Goal: Transaction & Acquisition: Purchase product/service

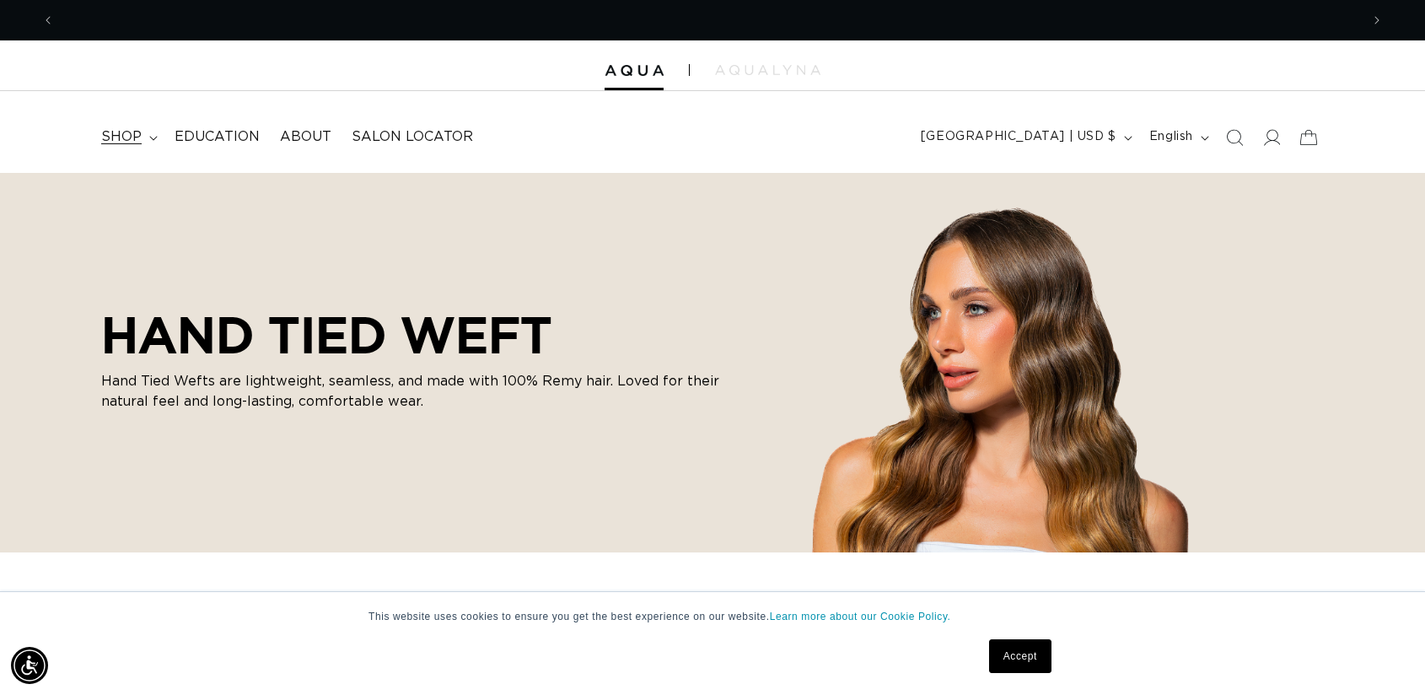
click at [142, 133] on summary "shop" at bounding box center [127, 137] width 73 height 38
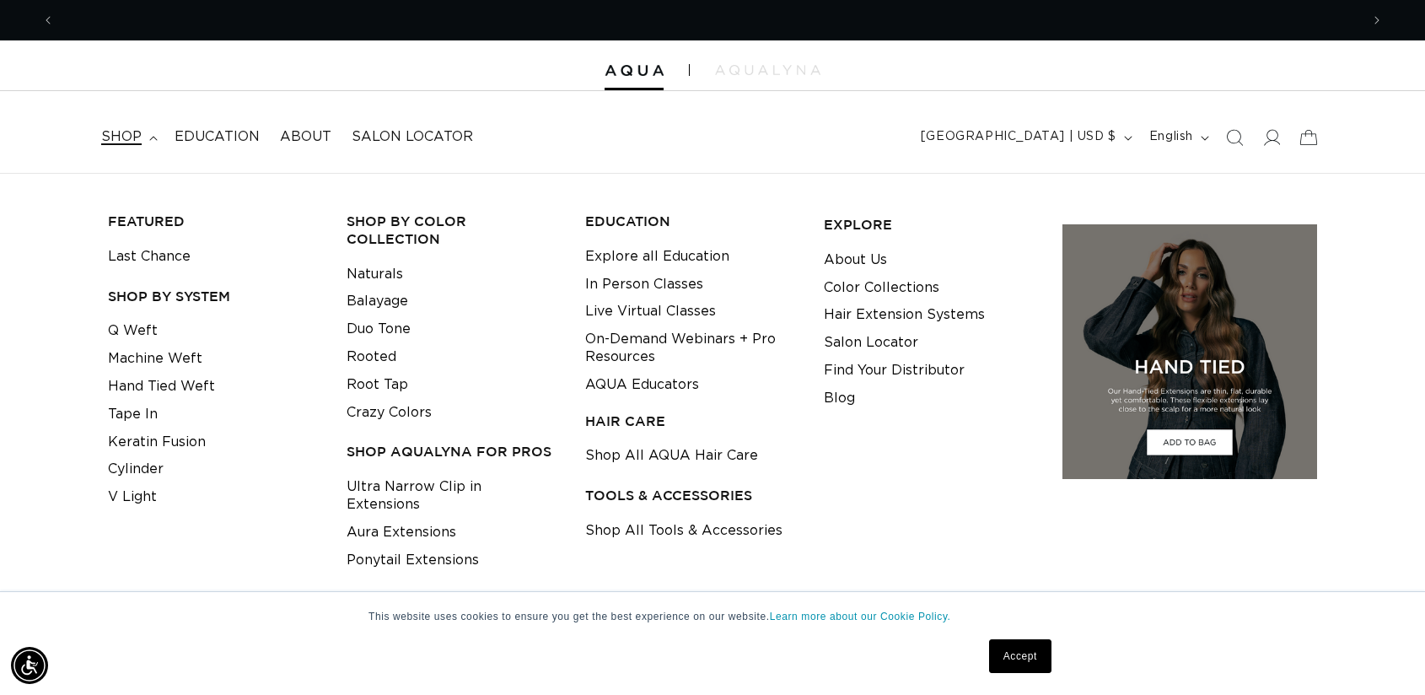
scroll to position [0, 2610]
click at [136, 358] on link "Machine Weft" at bounding box center [155, 359] width 94 height 28
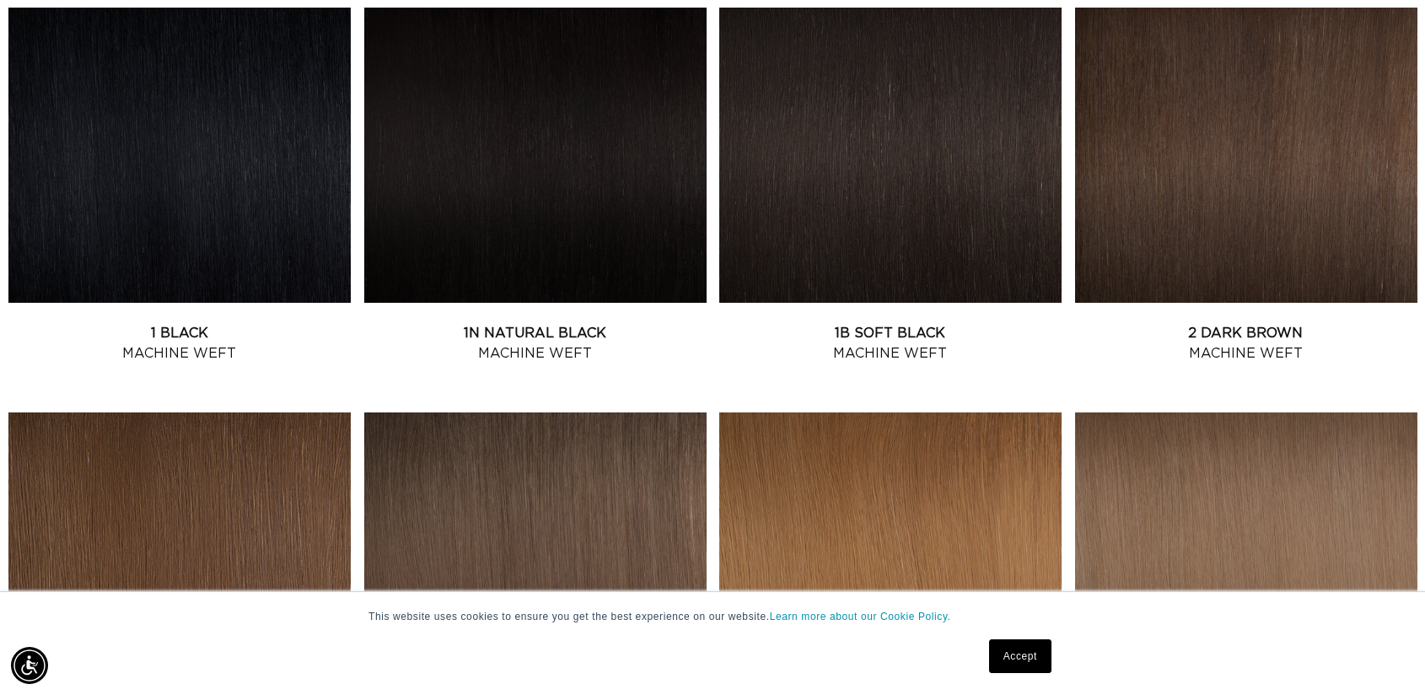
scroll to position [0, 1305]
click at [530, 339] on link "1N Natural Black Machine Weft" at bounding box center [535, 343] width 342 height 40
